Goal: Task Accomplishment & Management: Manage account settings

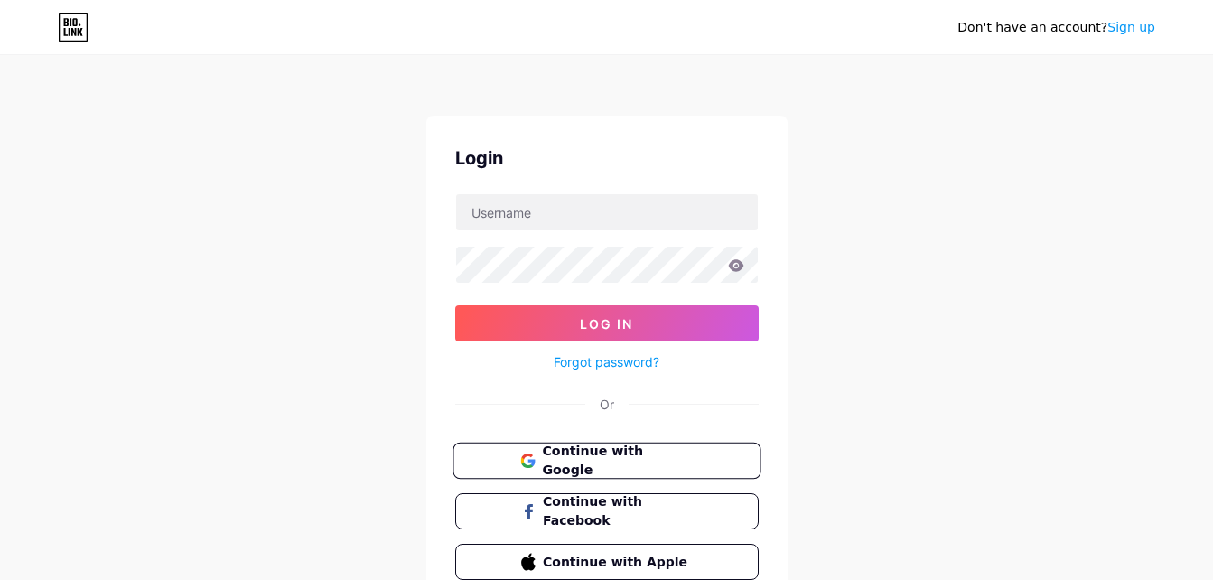
click at [594, 467] on span "Continue with Google" at bounding box center [617, 461] width 151 height 39
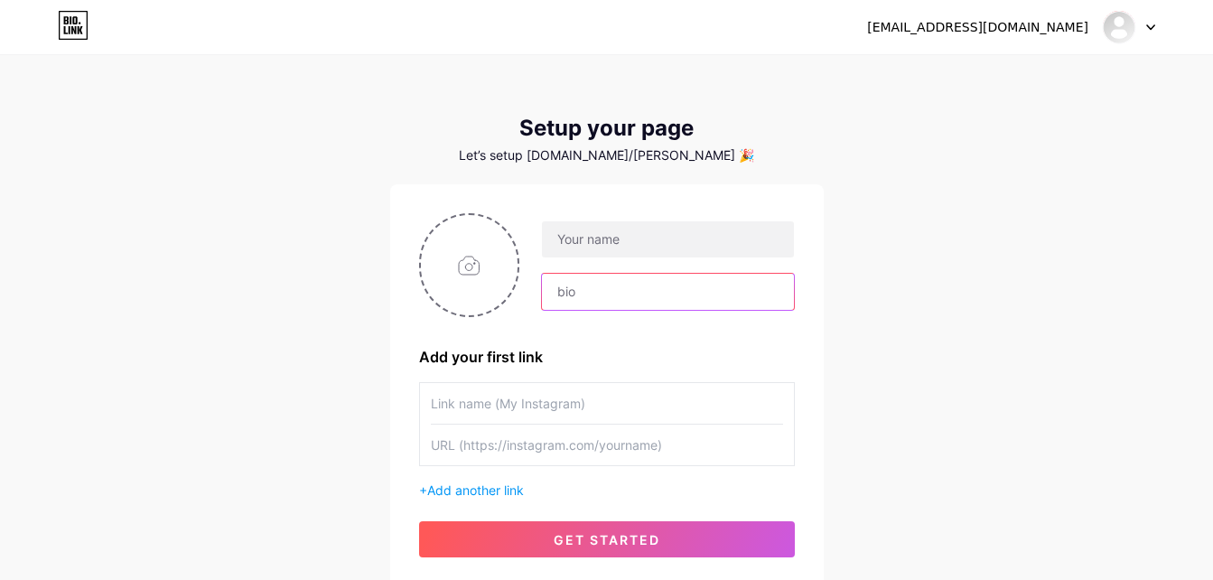
click at [590, 303] on input "text" at bounding box center [667, 292] width 251 height 36
paste input "Tap a Post Below to Explore & Shop My Home"
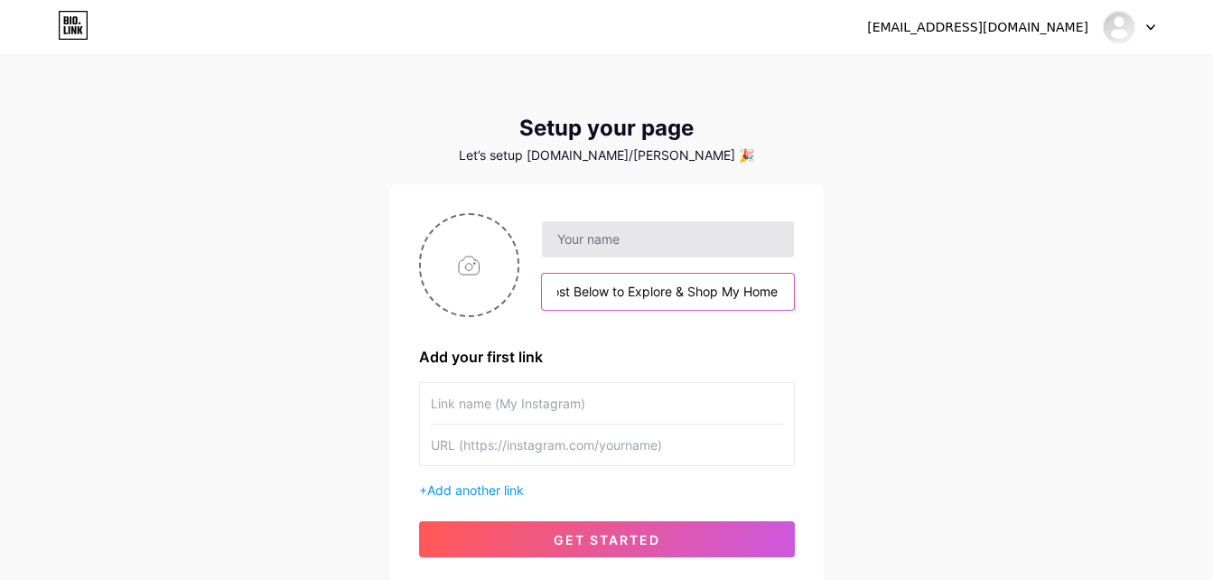
type input "Tap a Post Below to Explore & Shop My Home"
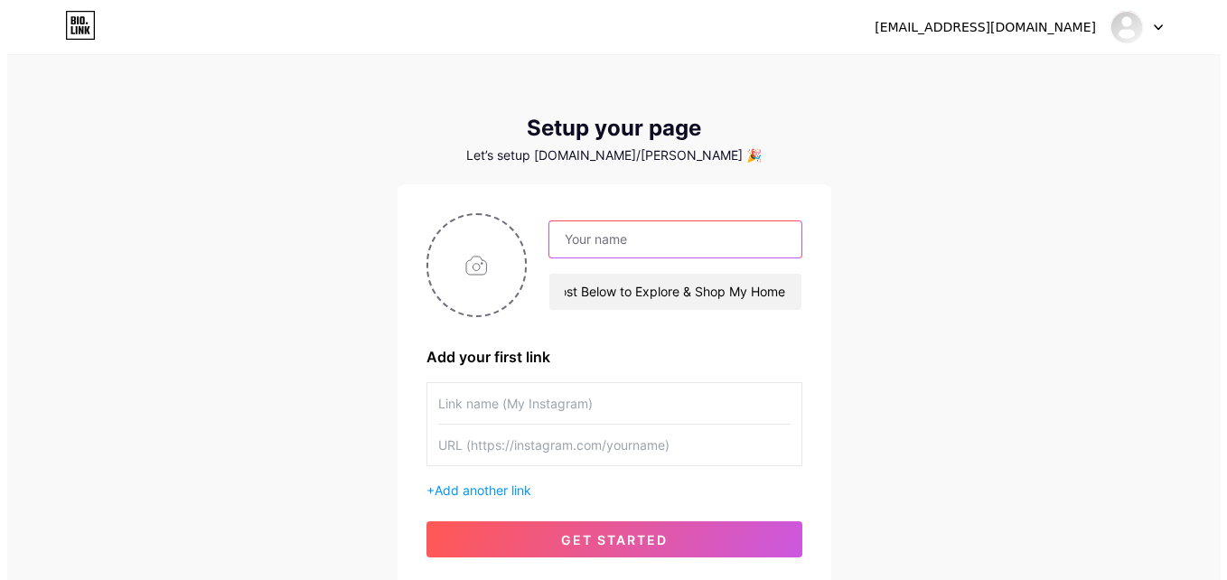
scroll to position [0, 0]
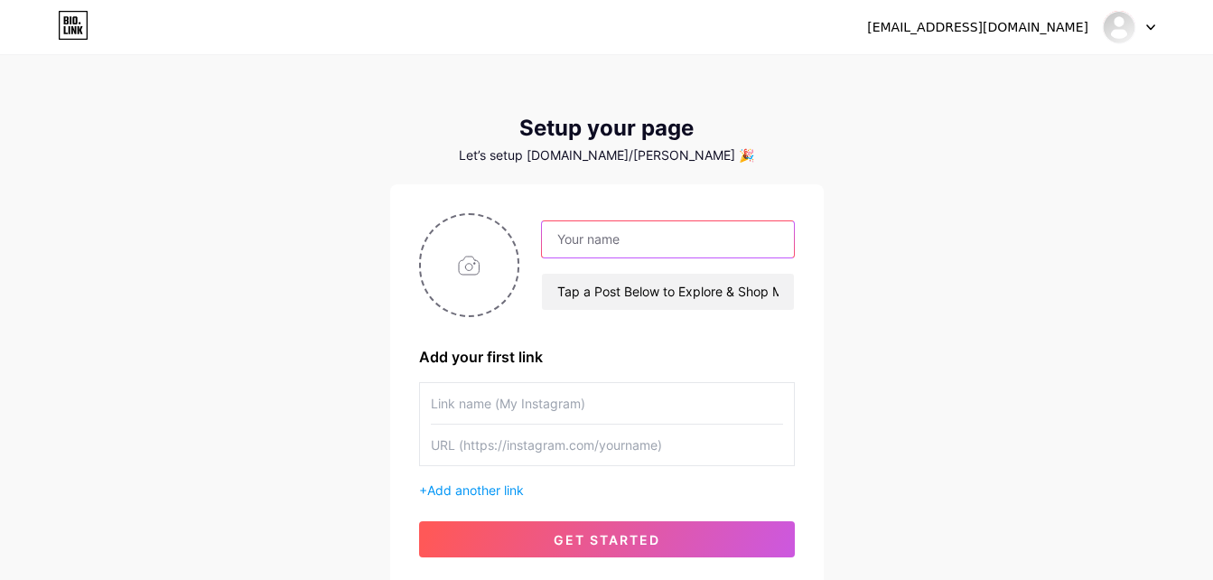
click at [594, 251] on input "text" at bounding box center [667, 239] width 251 height 36
type input "[PERSON_NAME]"
click at [477, 285] on input "file" at bounding box center [470, 265] width 98 height 100
click at [902, 134] on div "mbenadd@gmail.com Dashboard Logout Setup your page Let’s setup bio.link/mohamed…" at bounding box center [606, 322] width 1213 height 644
click at [550, 420] on input "text" at bounding box center [607, 403] width 352 height 41
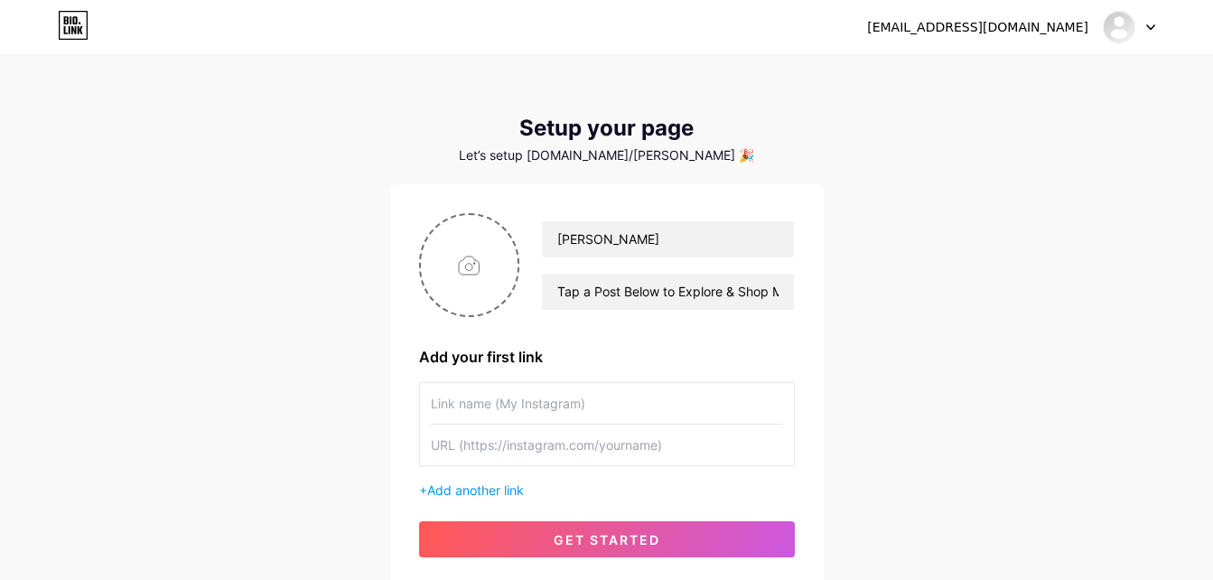
paste input "[URL][DOMAIN_NAME]"
type input "[URL][DOMAIN_NAME]"
click at [501, 465] on input "text" at bounding box center [607, 445] width 352 height 41
paste input "[URL][DOMAIN_NAME]"
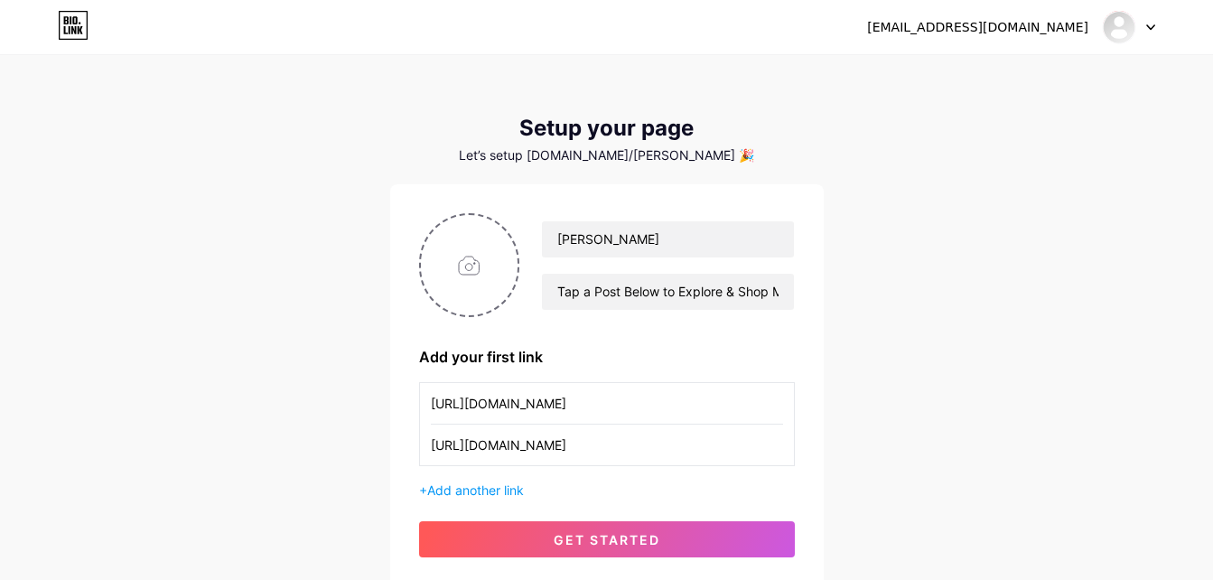
type input "[URL][DOMAIN_NAME]"
click at [542, 424] on input "[URL][DOMAIN_NAME]" at bounding box center [607, 403] width 352 height 41
type input "elifeexpert"
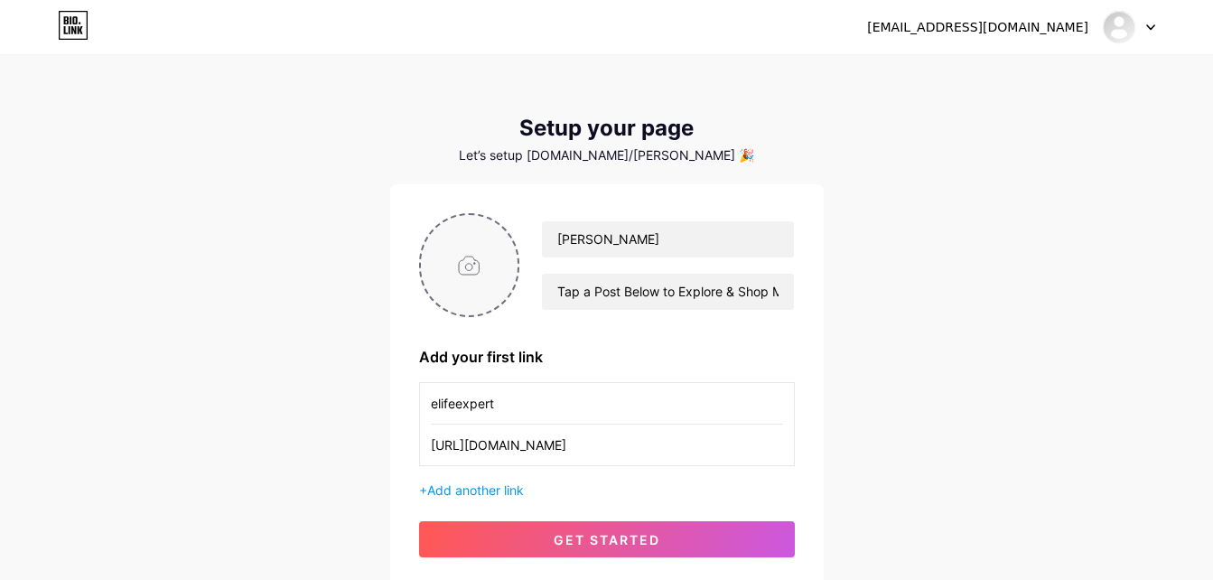
click at [464, 257] on input "file" at bounding box center [470, 265] width 98 height 100
type input "C:\fakepath\WhatsApp Image 2025-08-02 à 12.52.28_59c85c6f.jpg"
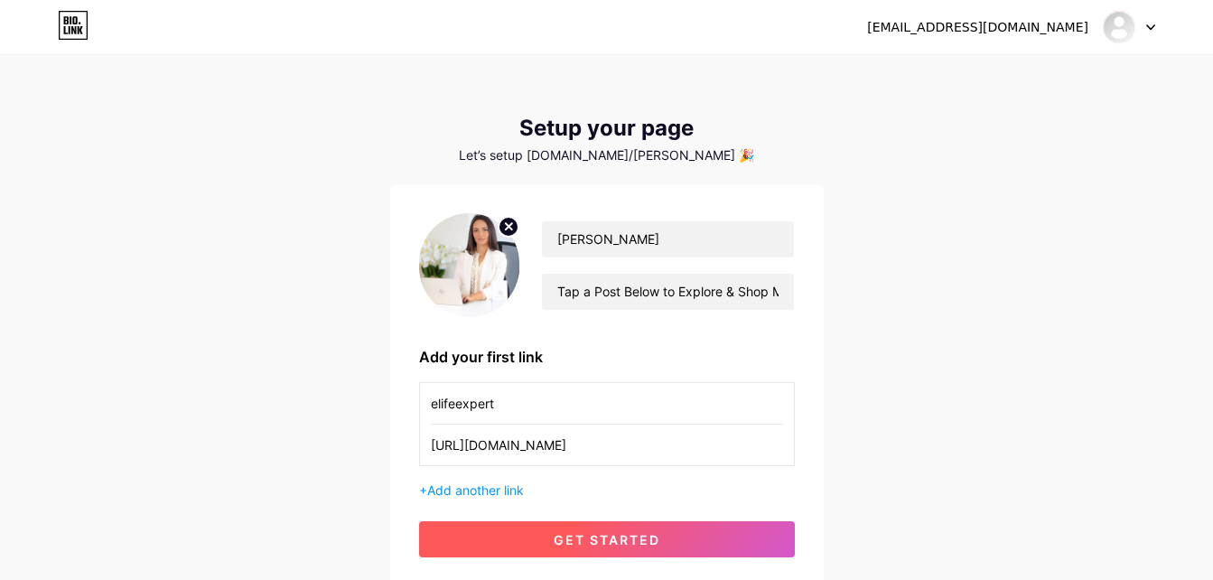
click at [590, 547] on span "get started" at bounding box center [607, 539] width 107 height 15
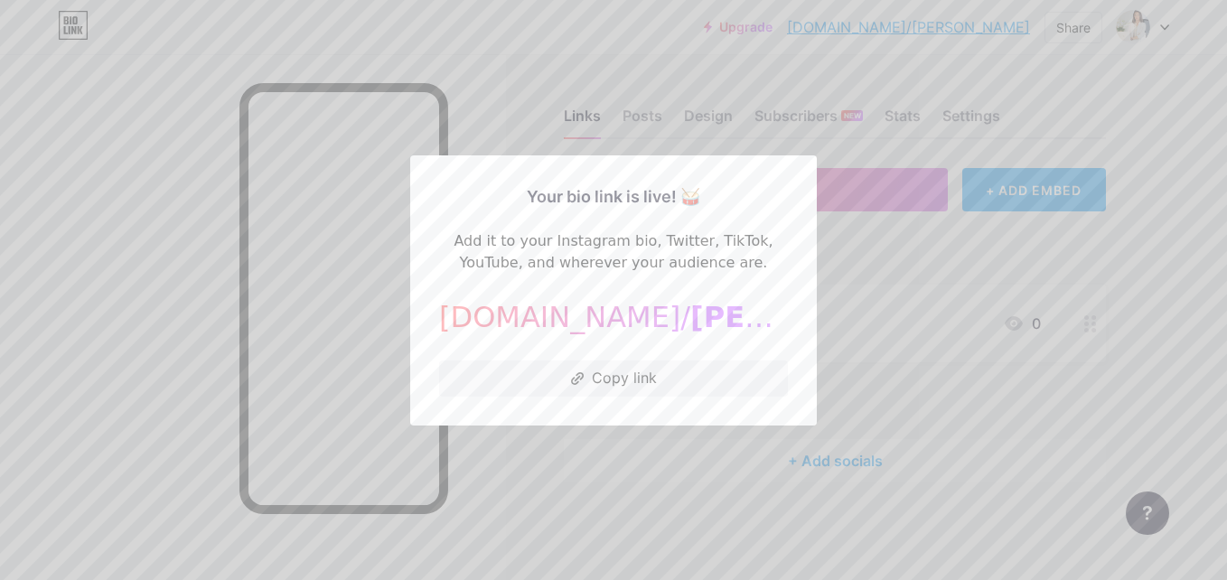
click at [1141, 289] on div at bounding box center [613, 290] width 1227 height 580
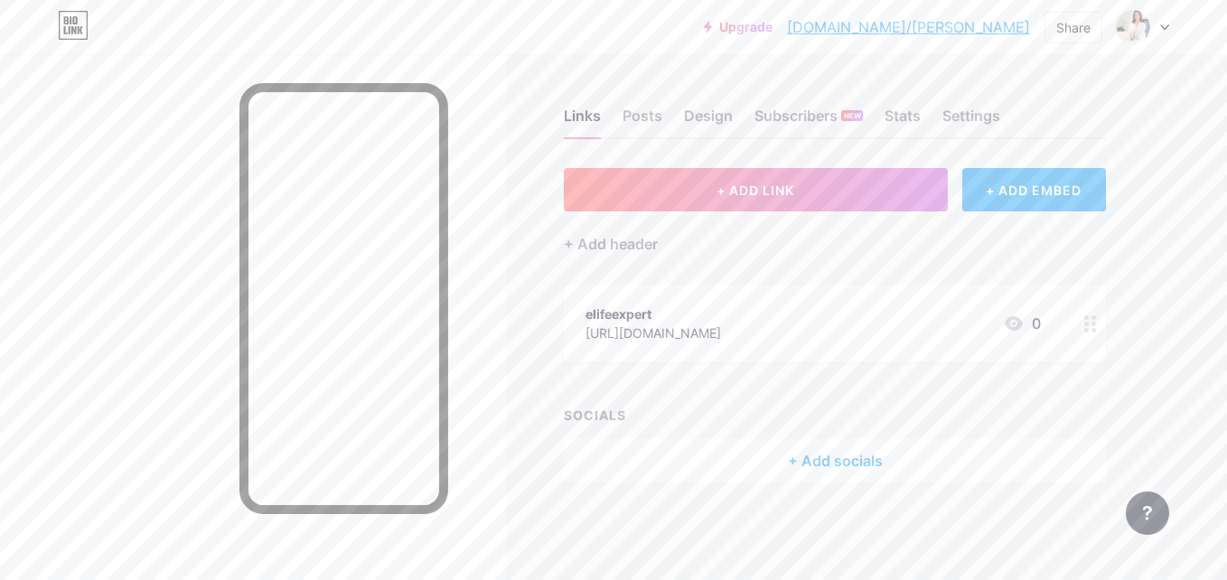
click at [813, 466] on div "+ Add socials" at bounding box center [835, 460] width 542 height 43
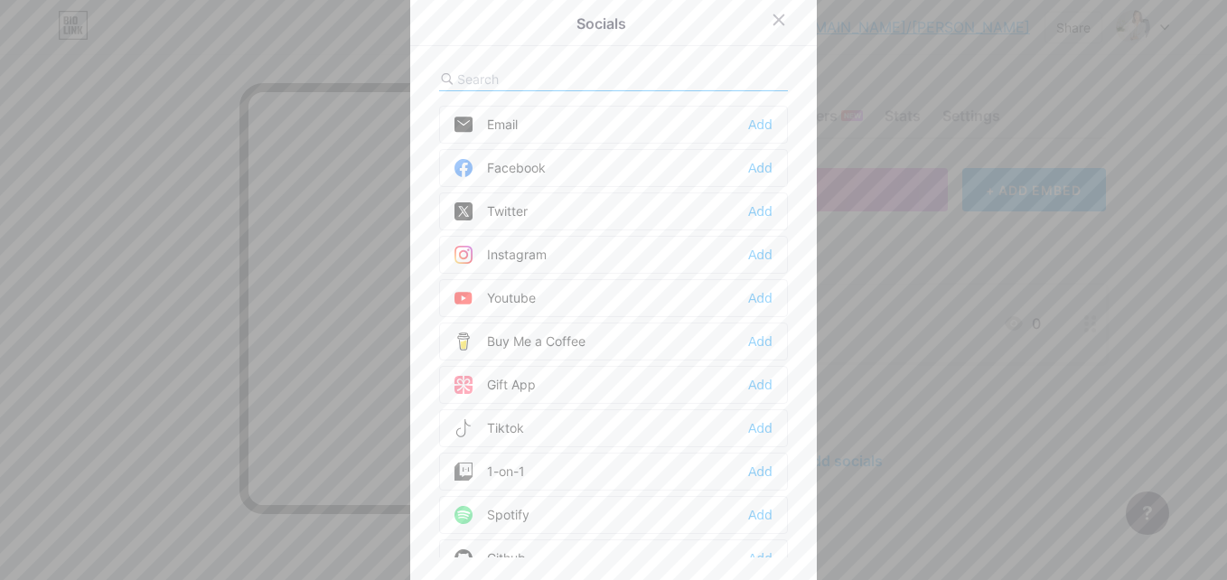
click at [798, 179] on div "Socials Email Add Facebook Add Twitter Add Instagram Add Youtube Add Buy Me a C…" at bounding box center [613, 291] width 407 height 592
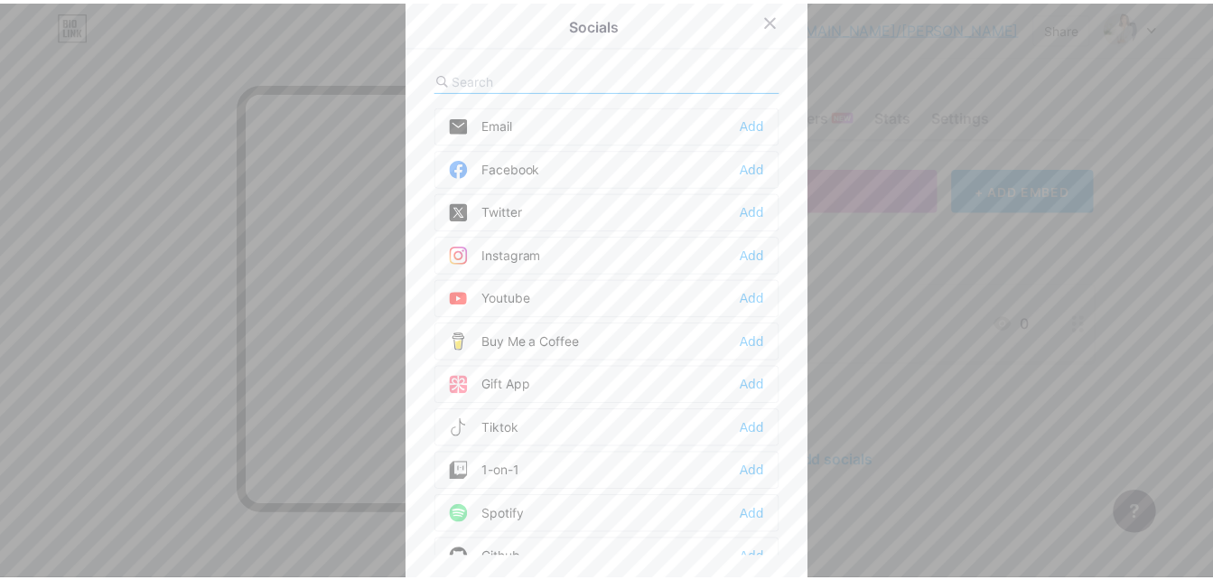
scroll to position [6, 0]
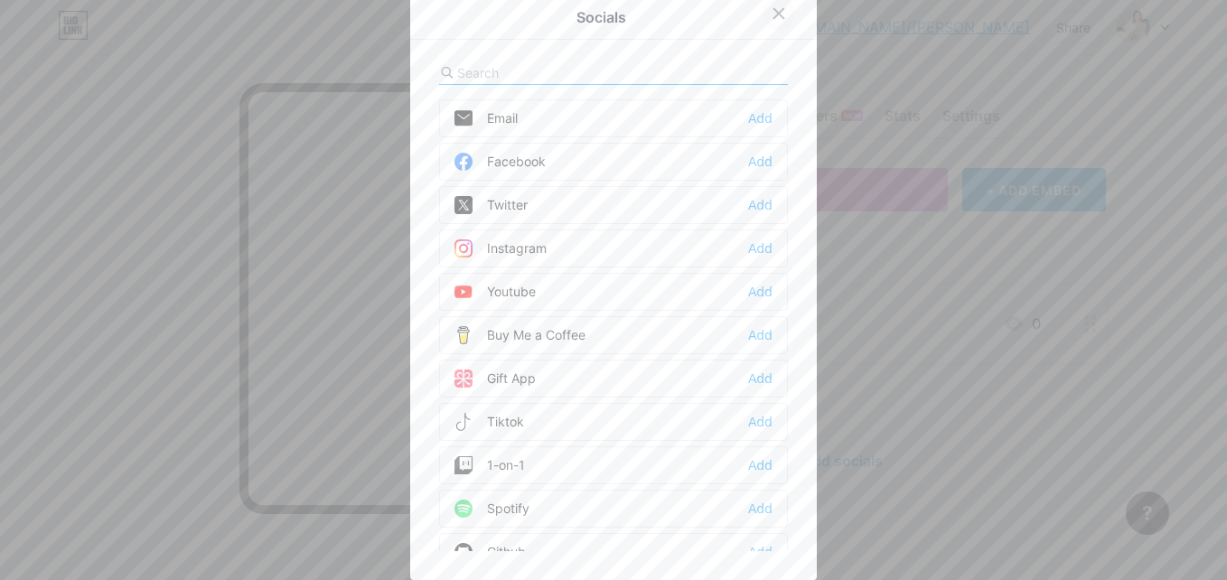
click at [771, 23] on div at bounding box center [778, 13] width 33 height 33
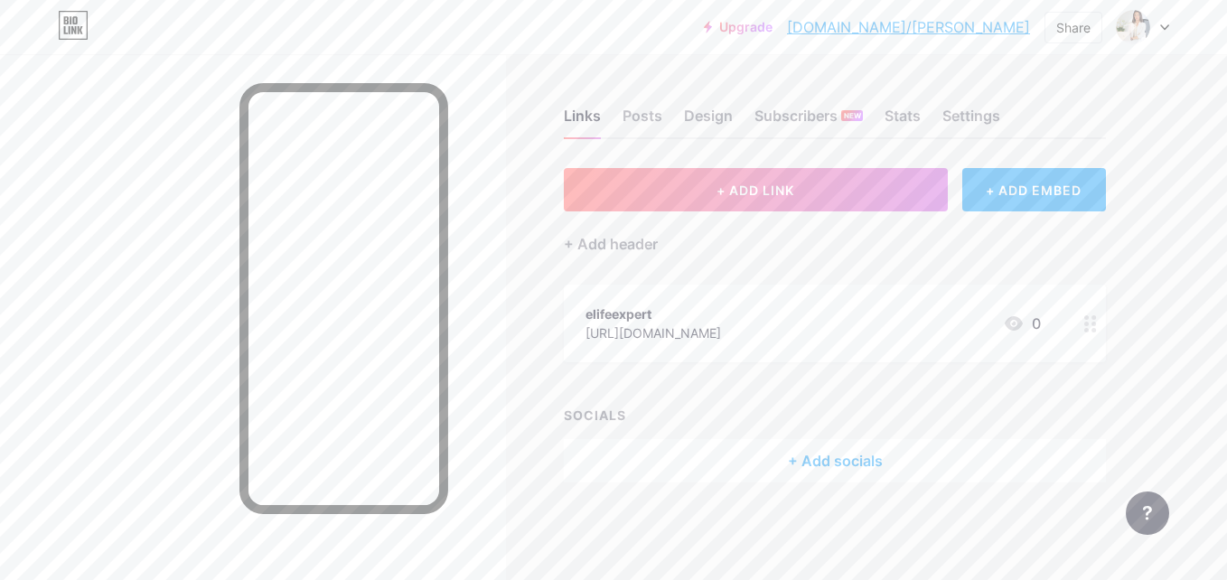
click at [644, 260] on div "+ ADD LINK + ADD EMBED + Add header elifeexpert https://www.instagram.com/elife…" at bounding box center [835, 325] width 542 height 314
click at [620, 245] on div "+ Add header" at bounding box center [611, 244] width 94 height 22
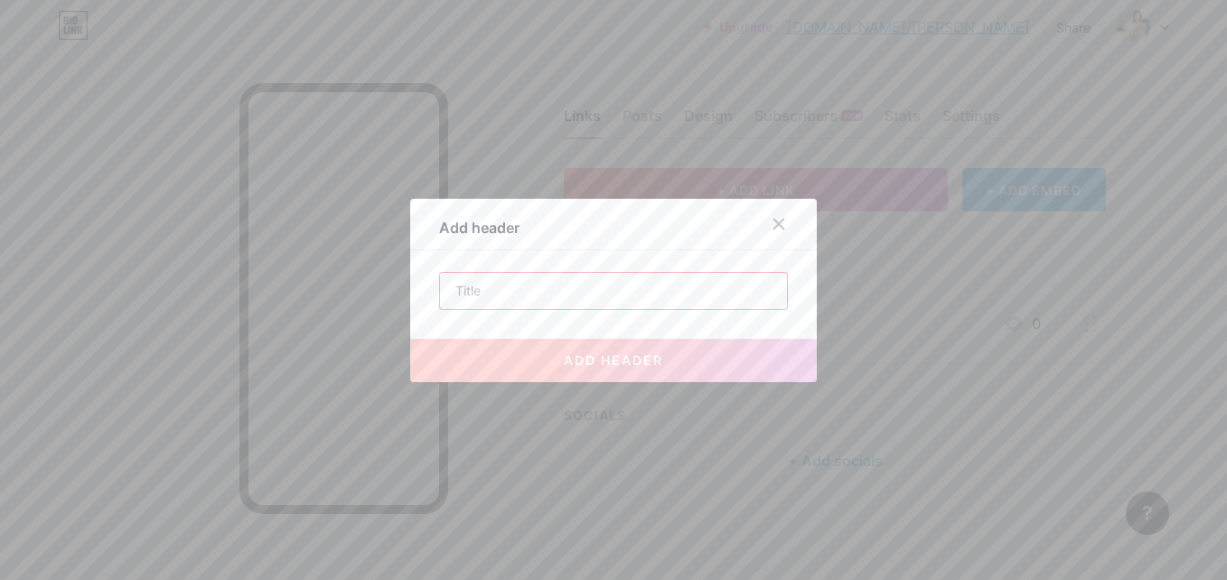
click at [541, 290] on input "text" at bounding box center [613, 291] width 347 height 36
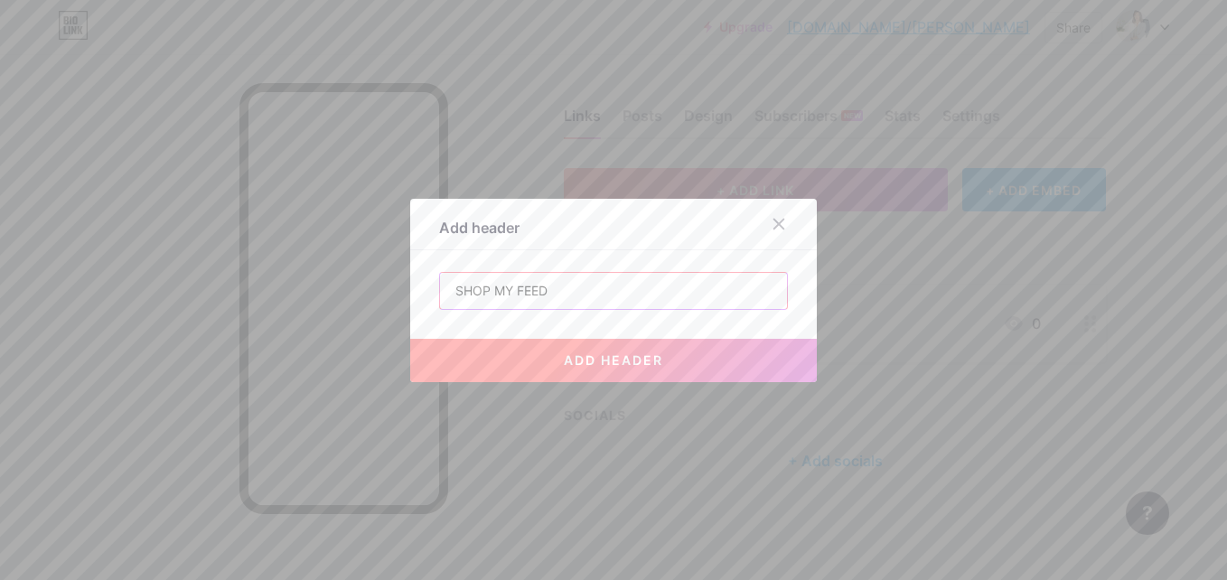
type input "SHOP MY FEED"
click at [573, 348] on button "add header" at bounding box center [613, 360] width 407 height 43
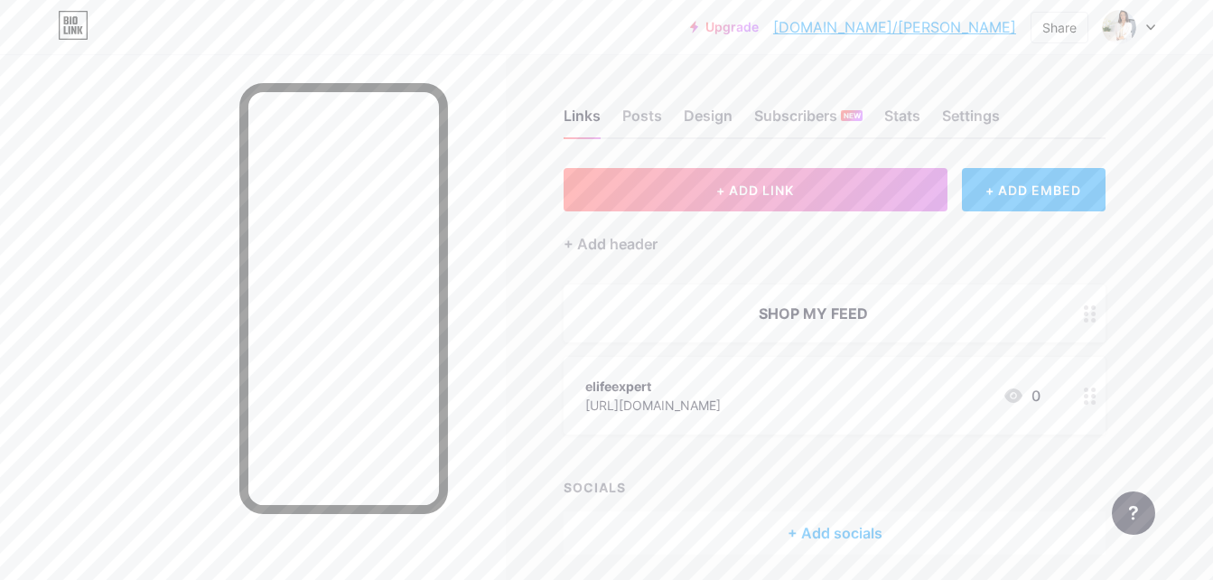
click at [792, 320] on div "SHOP MY FEED" at bounding box center [812, 314] width 455 height 22
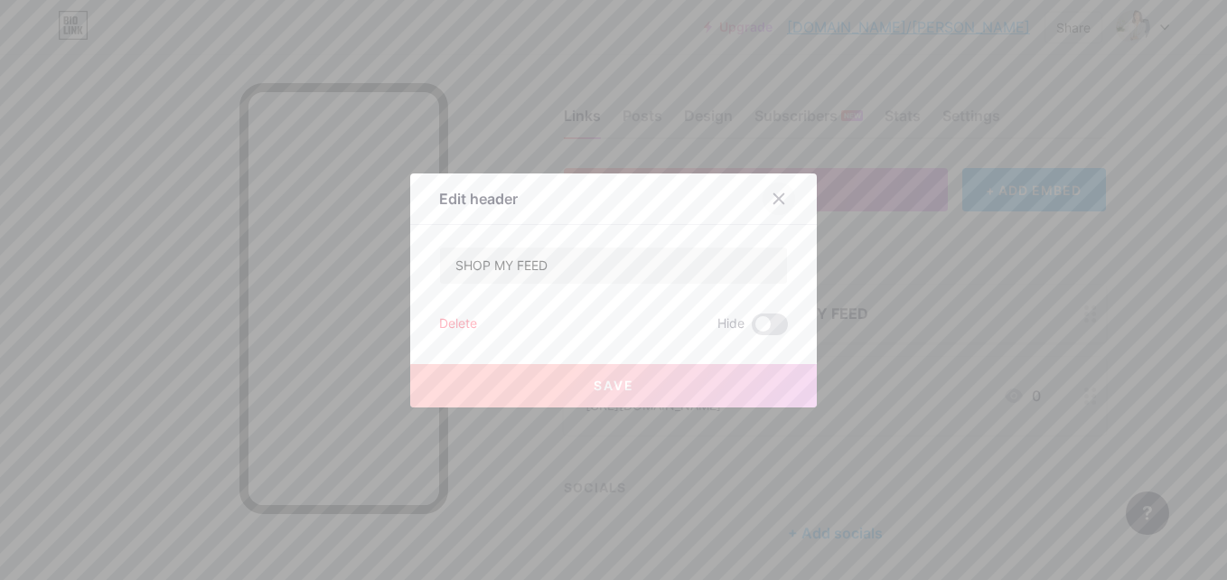
click at [771, 195] on icon at bounding box center [778, 199] width 14 height 14
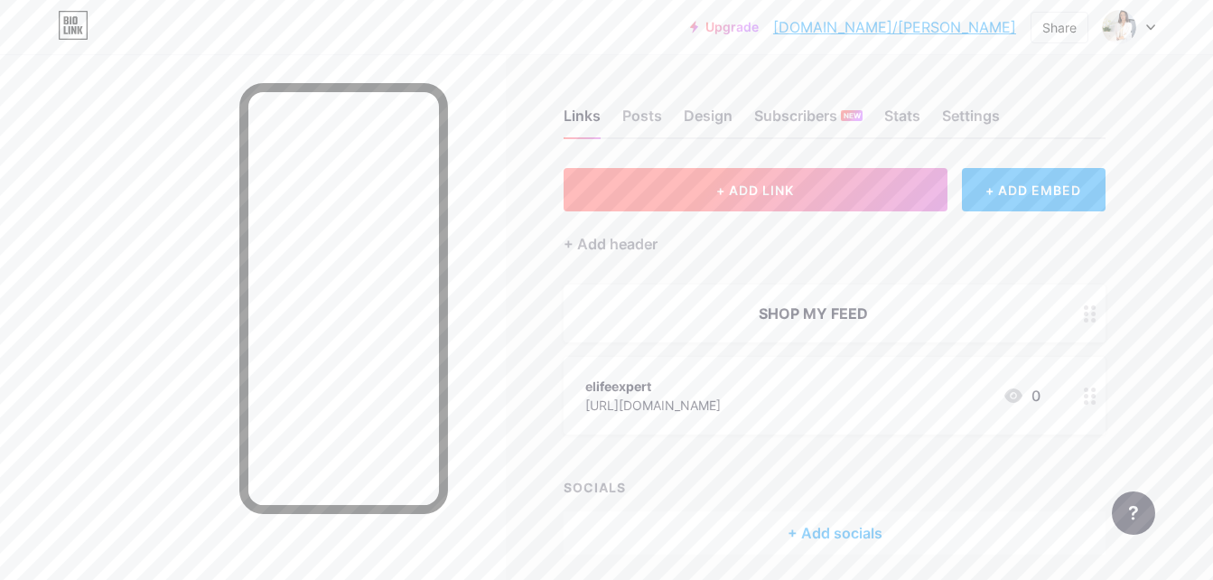
click at [810, 192] on button "+ ADD LINK" at bounding box center [756, 189] width 384 height 43
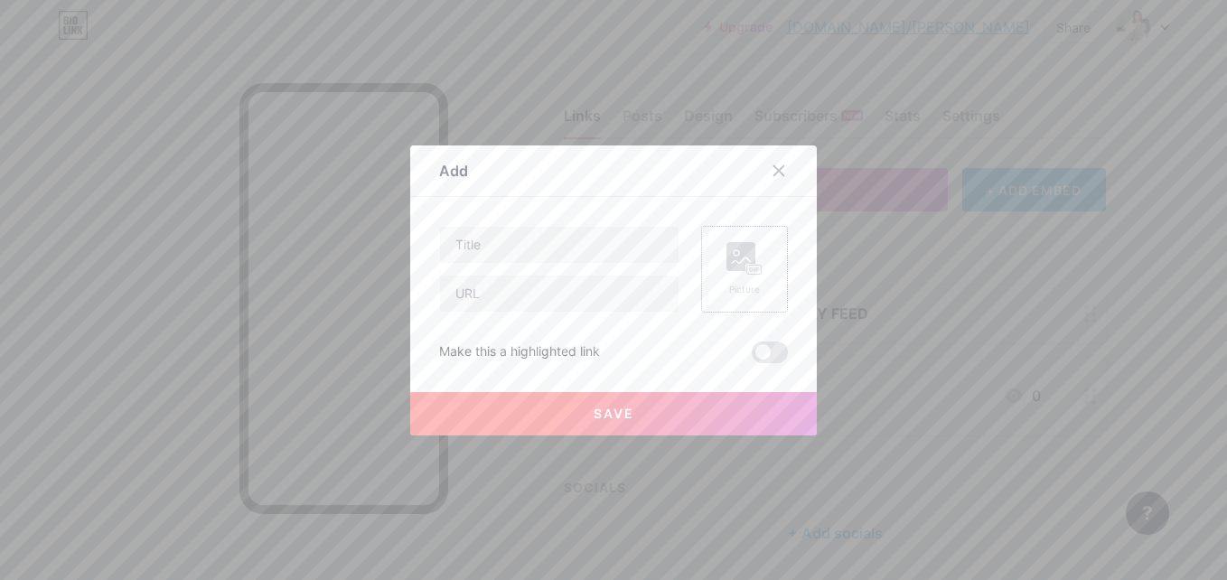
click at [756, 285] on div "Picture" at bounding box center [744, 269] width 87 height 87
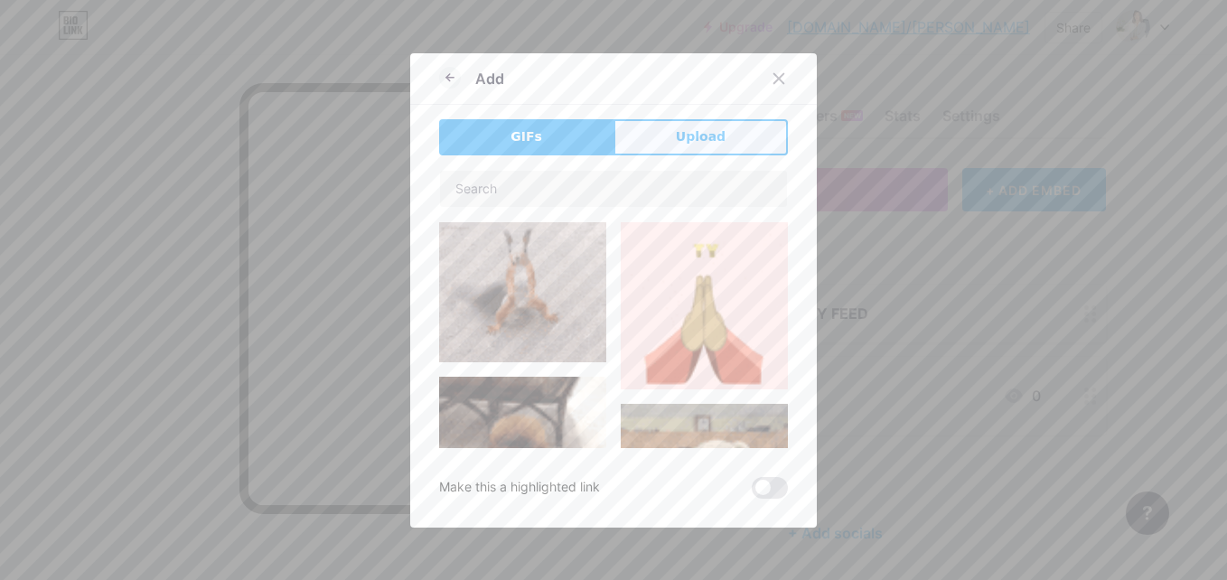
click at [698, 144] on span "Upload" at bounding box center [701, 136] width 50 height 19
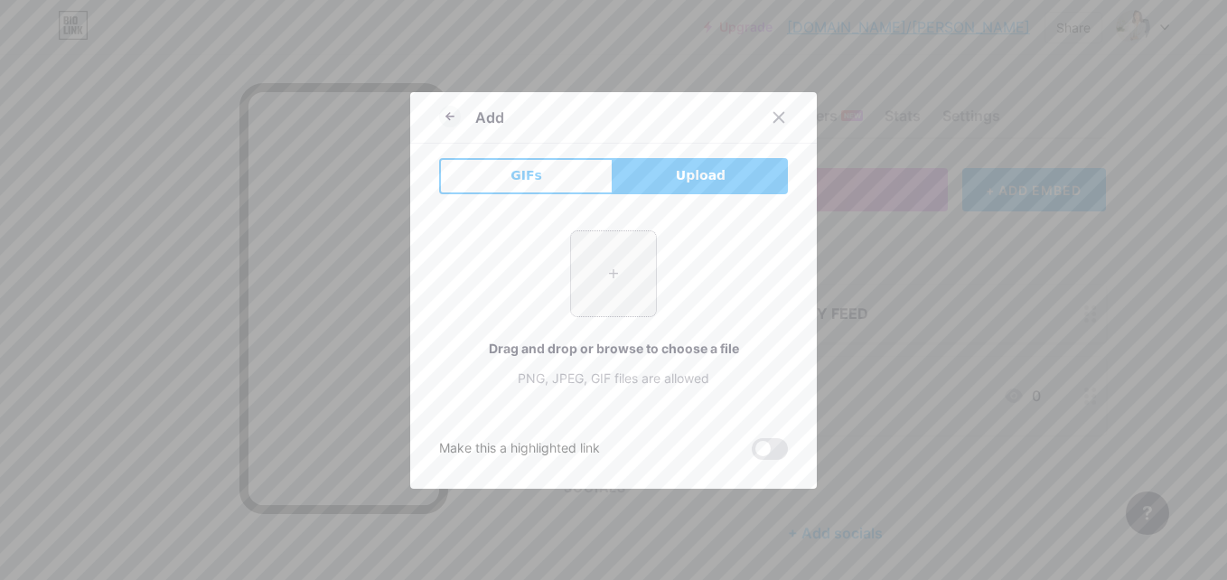
click at [614, 266] on input "file" at bounding box center [613, 273] width 85 height 85
type input "C:\fakepath\91HLeHTTDgL._AC_SL1500_.jpg"
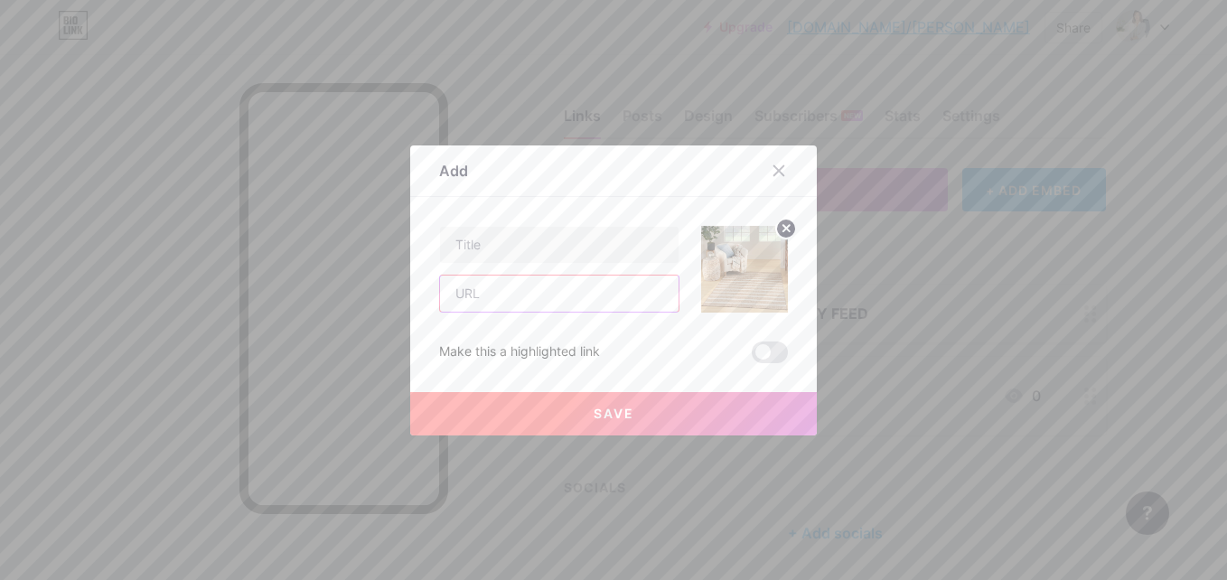
click at [555, 302] on input "text" at bounding box center [559, 294] width 238 height 36
paste input "[URL][DOMAIN_NAME]"
type input "[URL][DOMAIN_NAME]"
click at [517, 244] on input "text" at bounding box center [559, 245] width 238 height 36
paste input "Shop my Amazon Storefront"
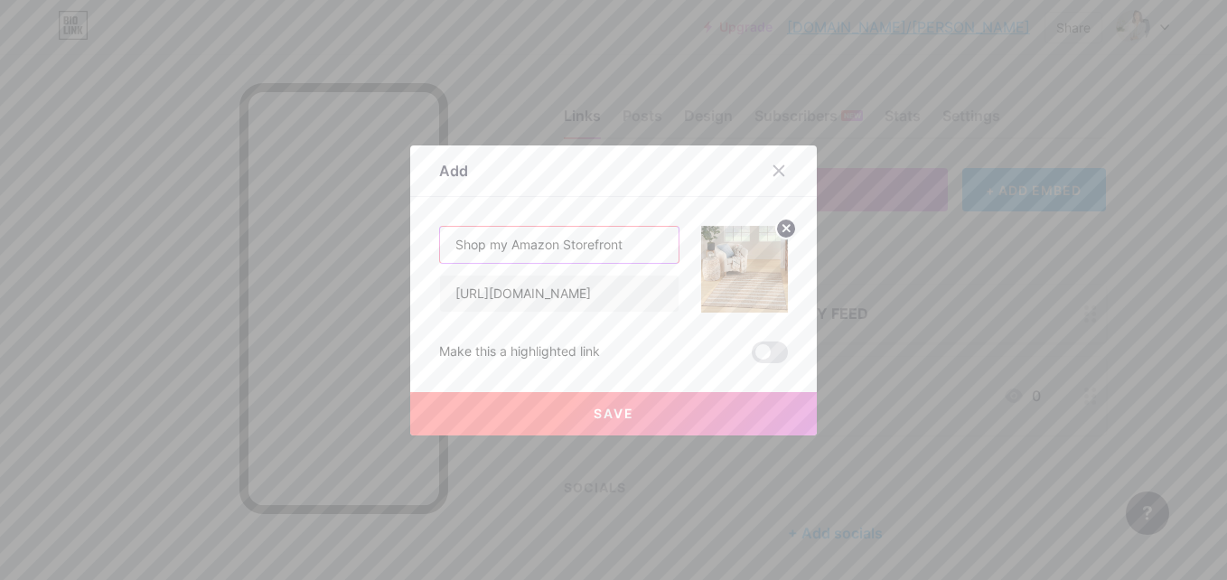
type input "Shop my Amazon Storefront"
click at [605, 411] on span "Save" at bounding box center [614, 413] width 41 height 15
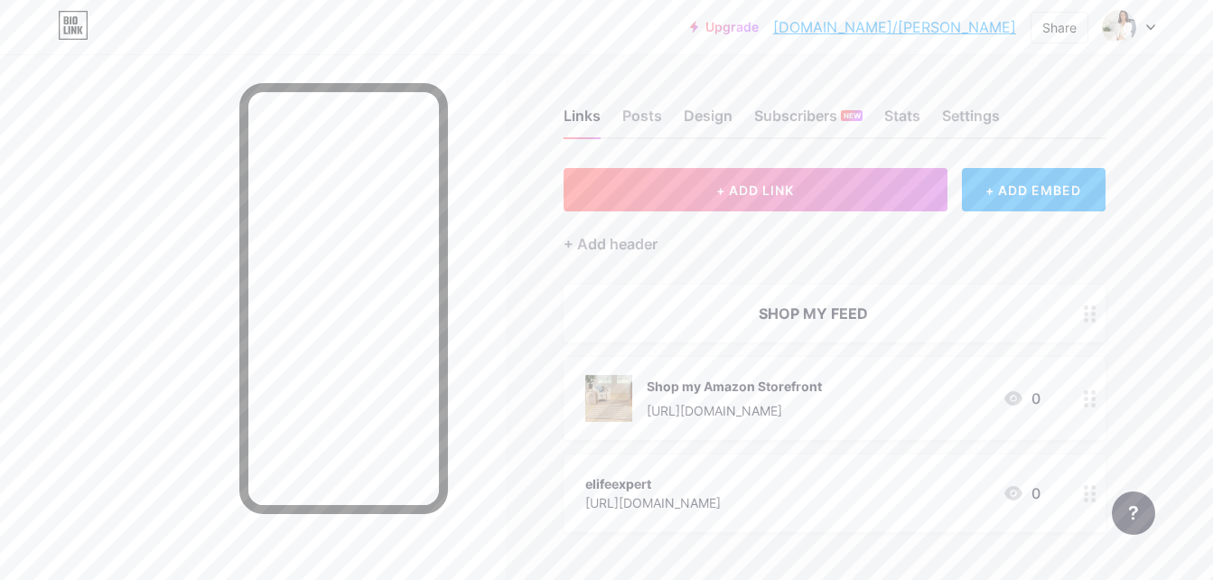
click at [1087, 327] on div at bounding box center [1090, 314] width 31 height 58
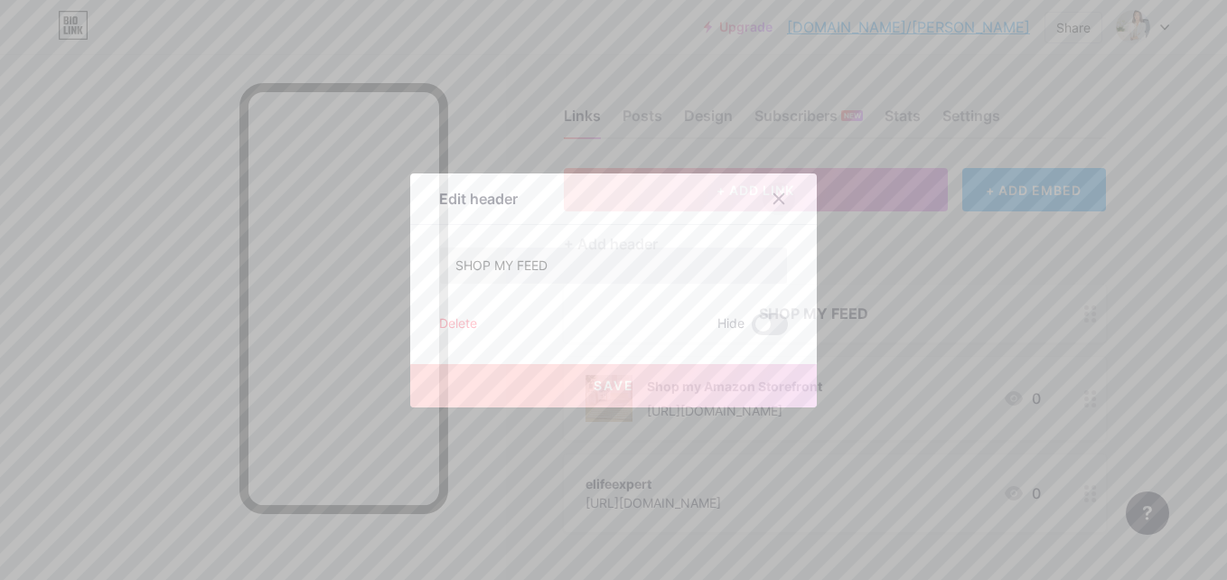
click at [776, 197] on icon at bounding box center [778, 199] width 14 height 14
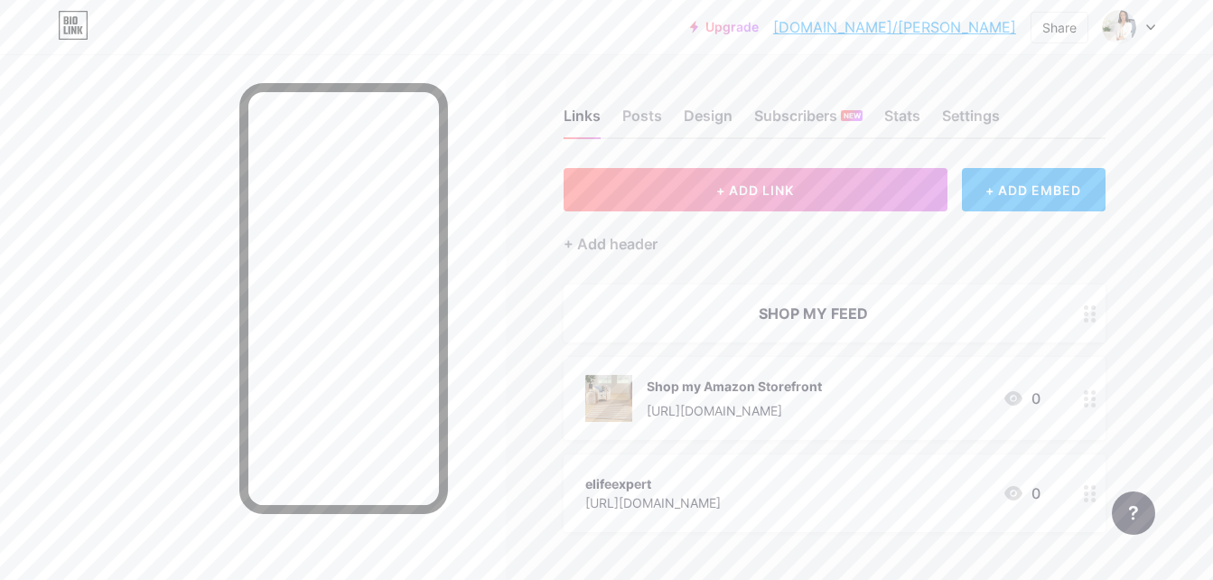
click at [1091, 318] on icon at bounding box center [1090, 313] width 13 height 17
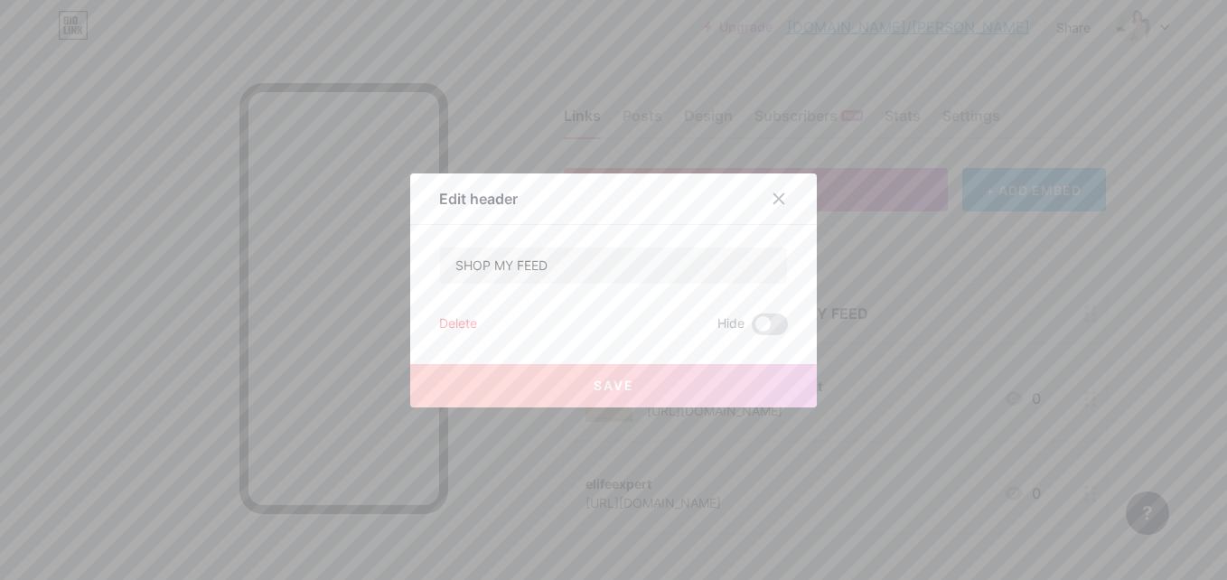
click at [462, 326] on div "Delete" at bounding box center [458, 324] width 38 height 22
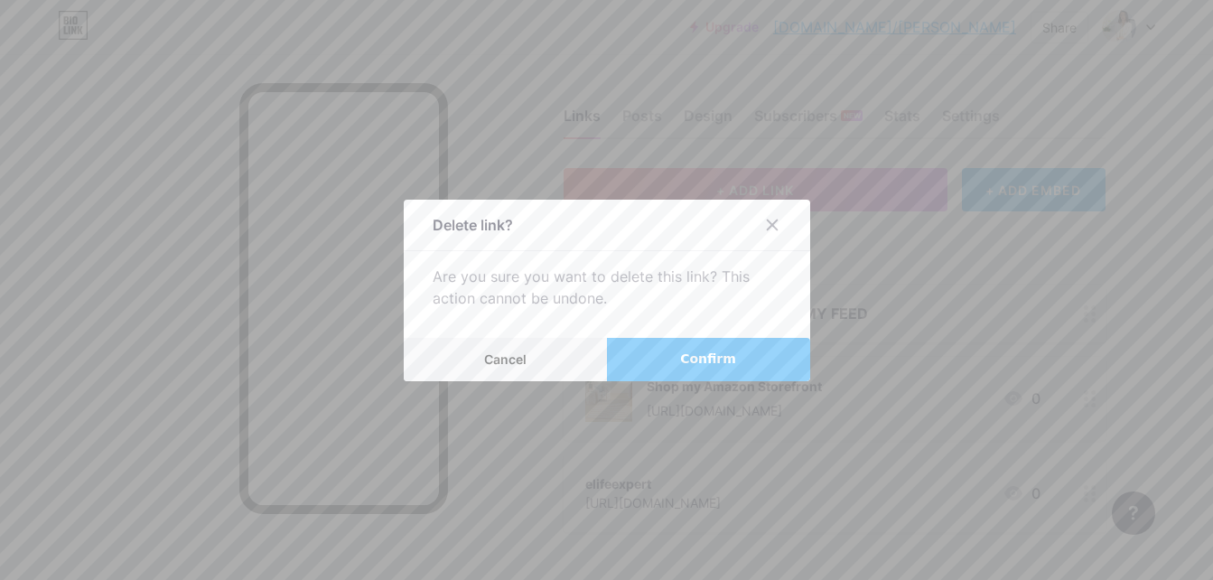
click at [718, 366] on span "Confirm" at bounding box center [708, 359] width 56 height 19
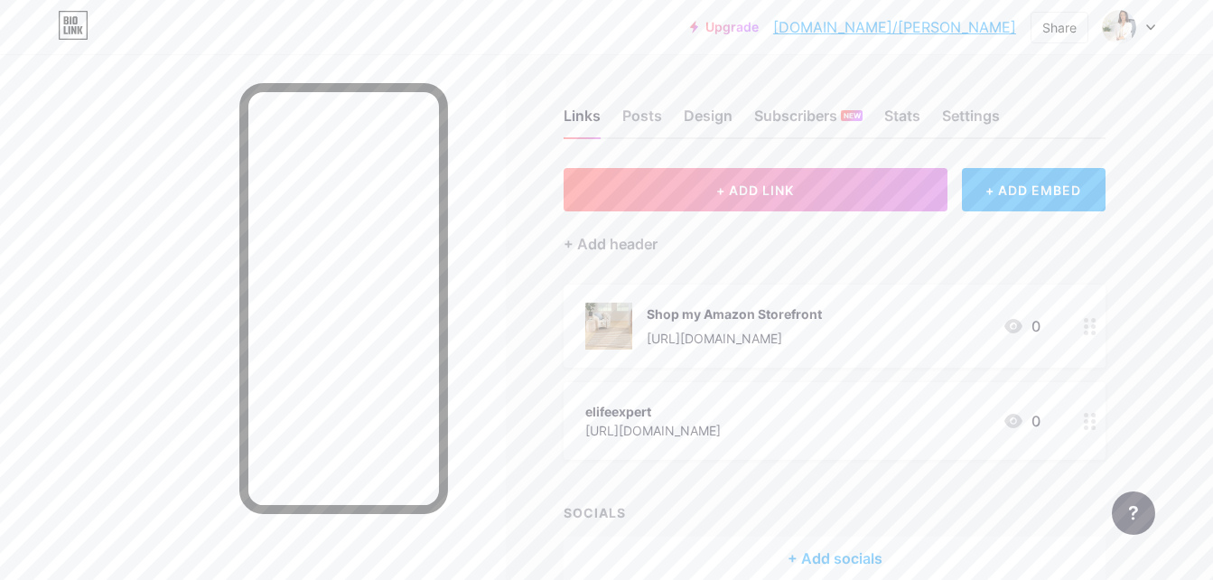
click at [1140, 26] on div at bounding box center [1129, 27] width 52 height 33
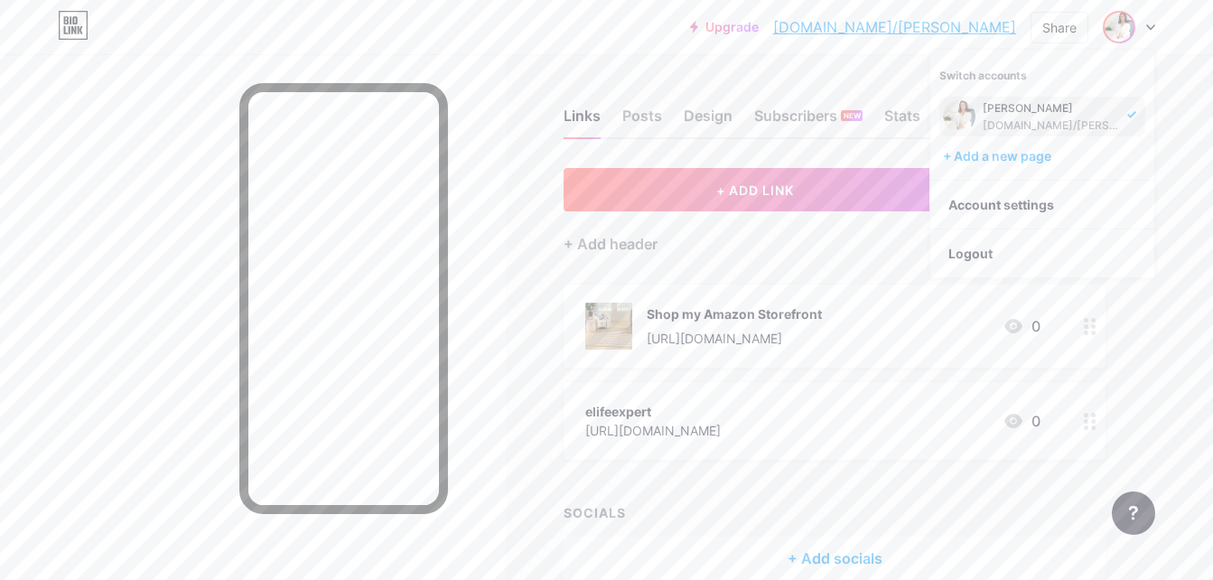
click at [999, 102] on div "jenna bio.link/mohamedbvv" at bounding box center [1043, 117] width 206 height 40
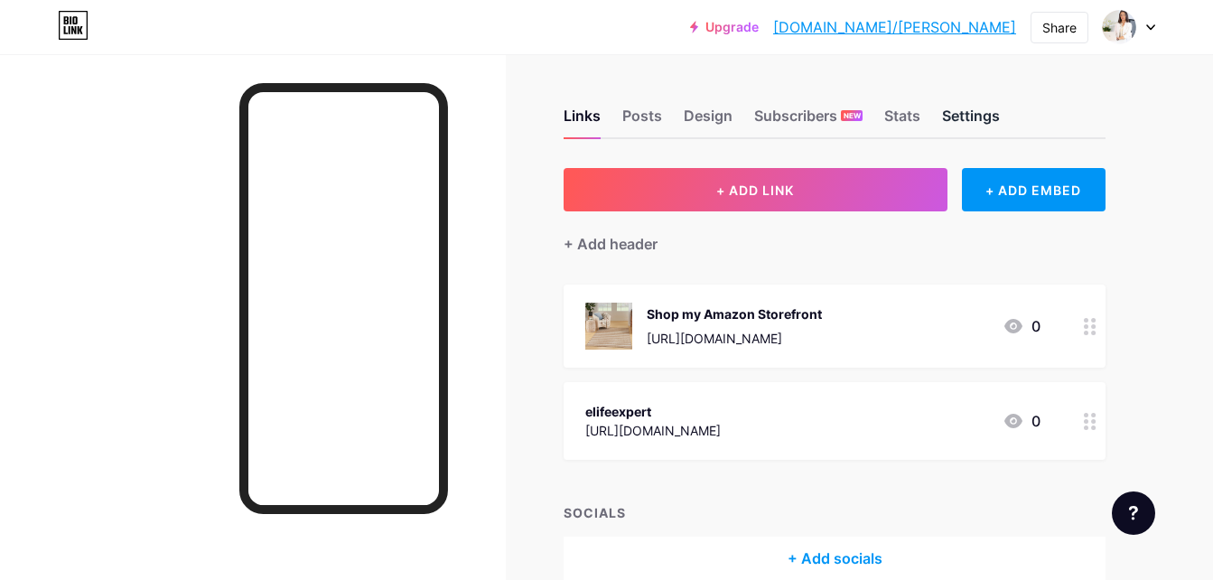
click at [978, 117] on div "Settings" at bounding box center [971, 121] width 58 height 33
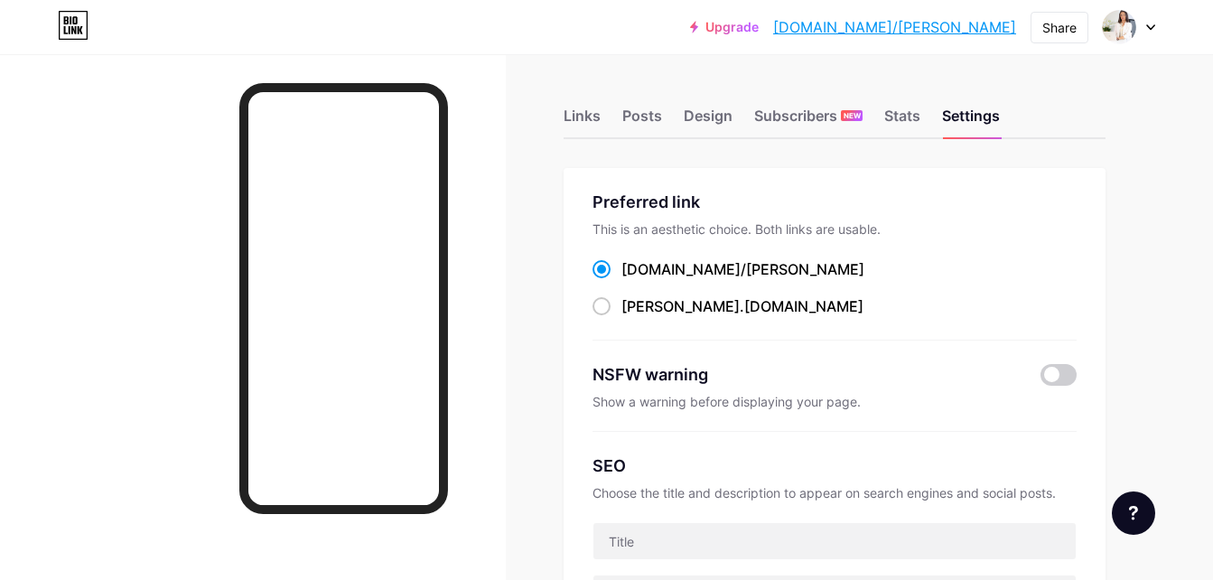
click at [589, 118] on div "Links" at bounding box center [582, 121] width 37 height 33
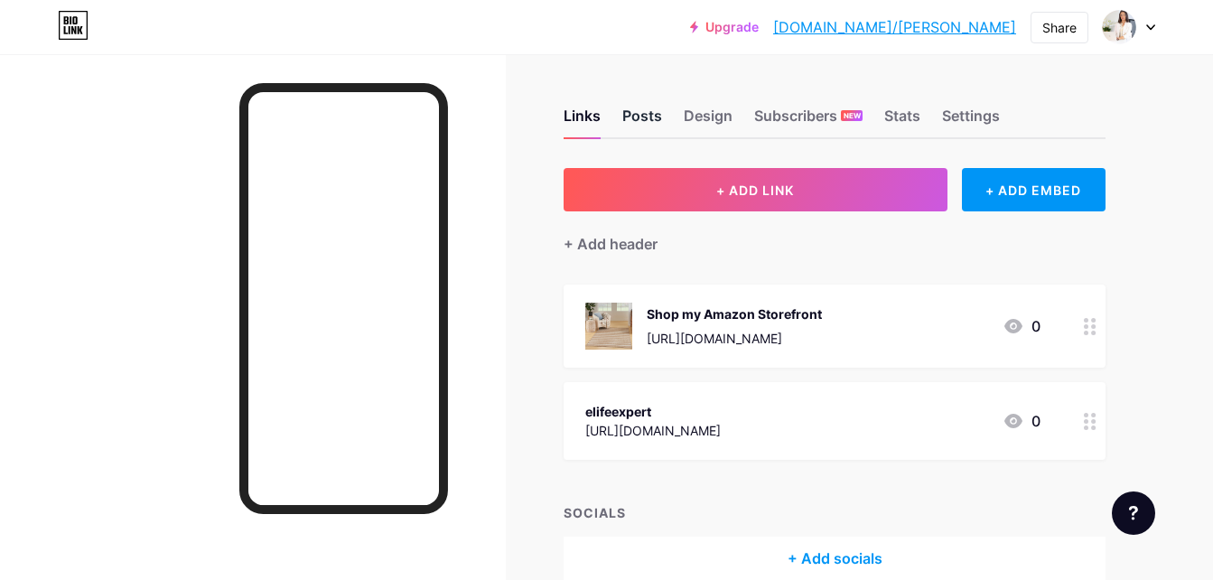
click at [640, 121] on div "Posts" at bounding box center [642, 121] width 40 height 33
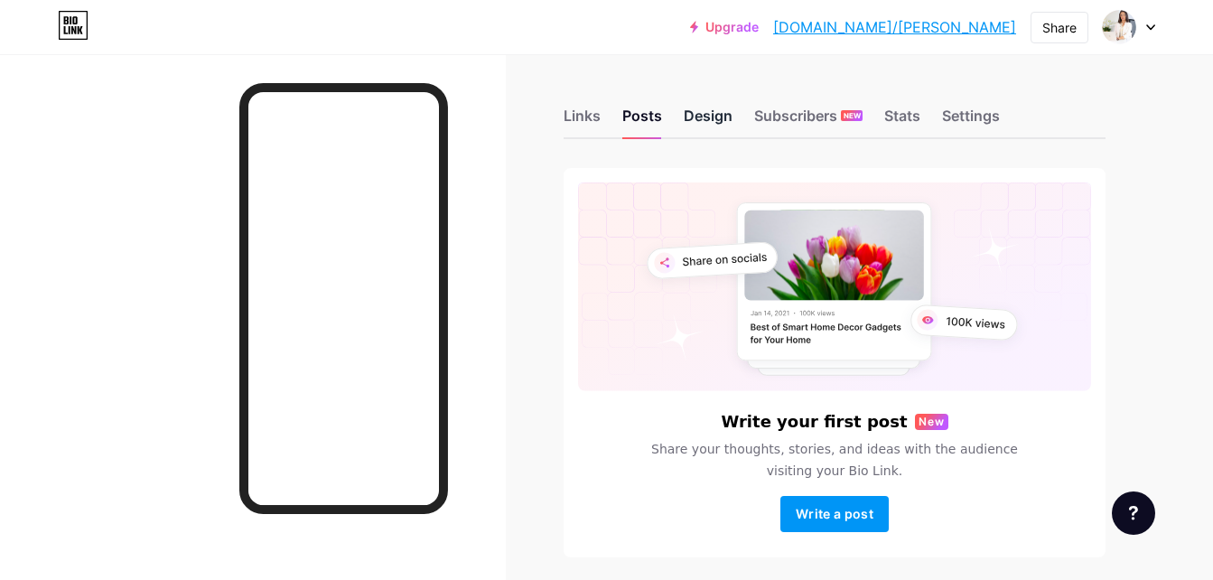
click at [712, 110] on div "Design" at bounding box center [708, 121] width 49 height 33
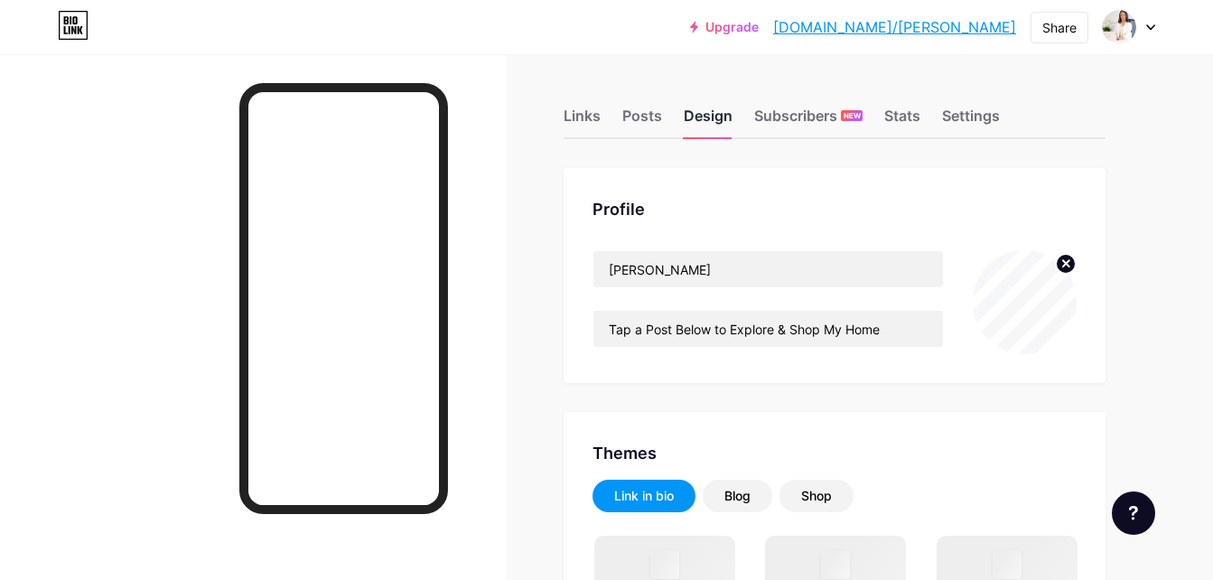
click at [706, 117] on div "Design" at bounding box center [708, 121] width 49 height 33
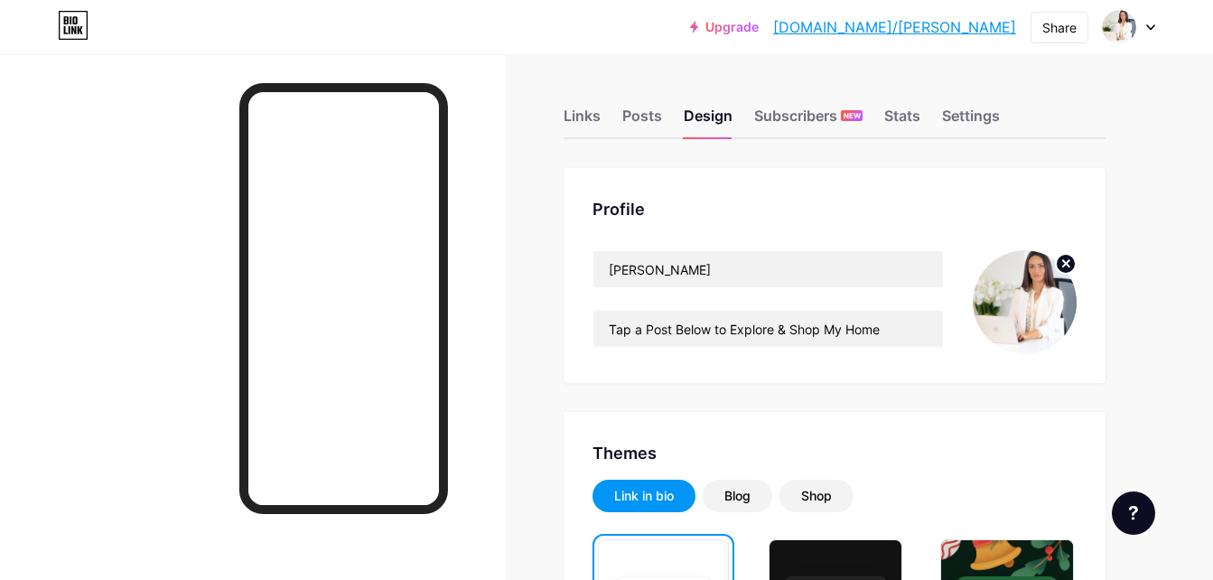
click at [1063, 266] on icon at bounding box center [1066, 263] width 6 height 6
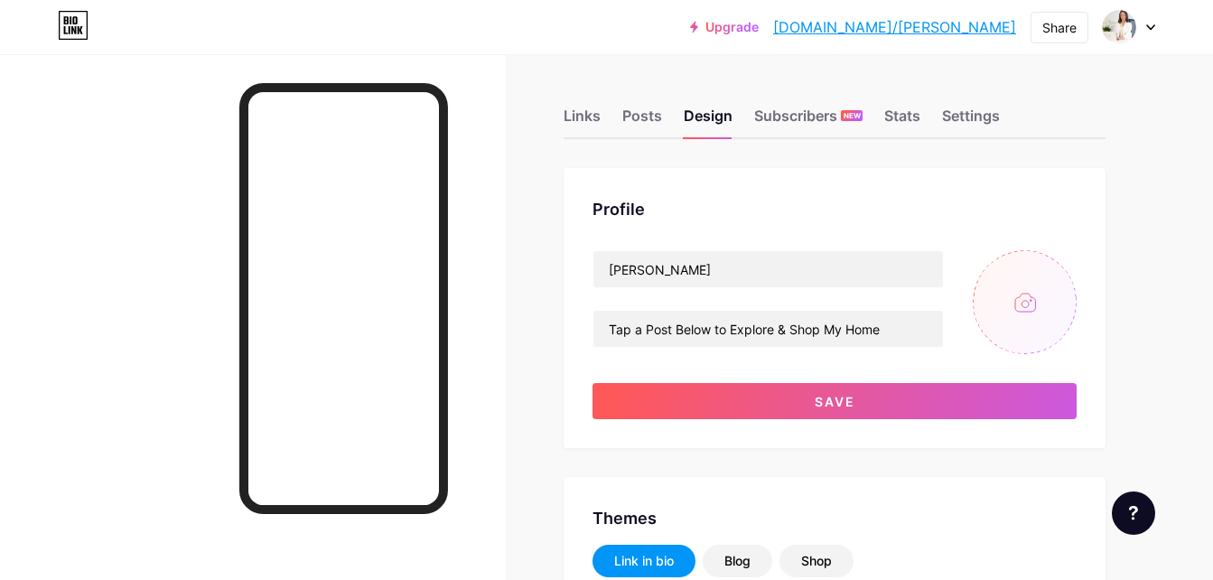
click at [1034, 296] on input "file" at bounding box center [1025, 302] width 104 height 104
type input "C:\fakepath\91yoQji6V4L._CR128,179,568,568_._US500_SCLZZZZZZZ_.jpg"
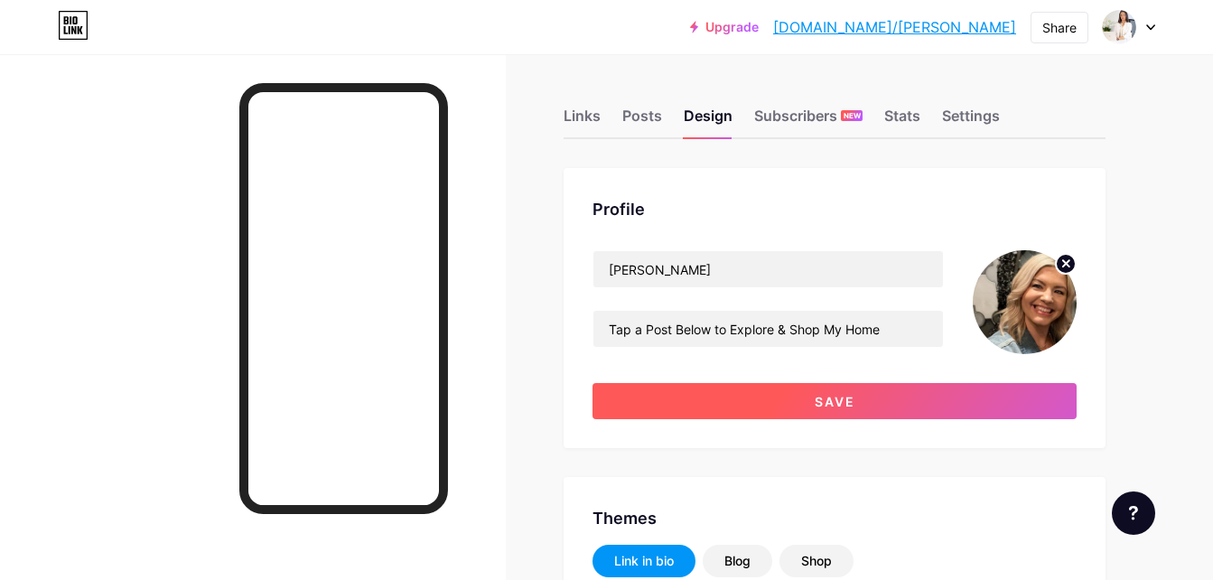
click at [797, 399] on button "Save" at bounding box center [835, 401] width 484 height 36
